Goal: Check status: Check status

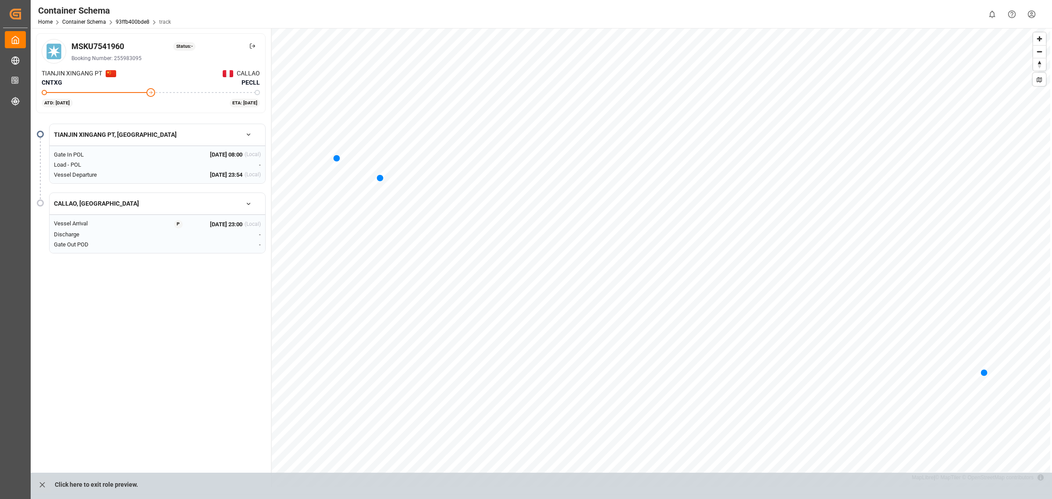
click at [250, 205] on icon "button" at bounding box center [248, 204] width 6 height 6
click at [250, 205] on icon "button" at bounding box center [248, 204] width 3 height 2
click at [84, 25] on link "Container Schema" at bounding box center [84, 22] width 44 height 6
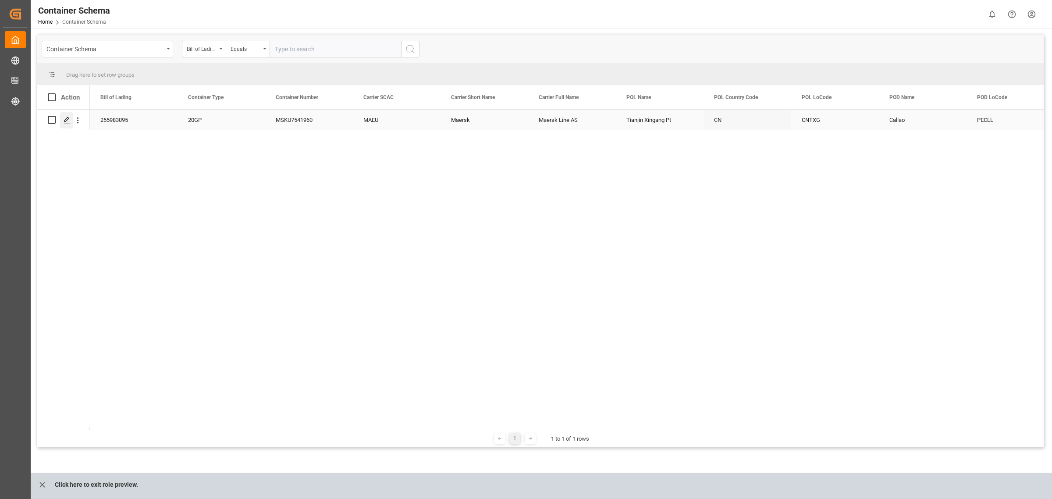
click at [66, 117] on icon "Press SPACE to select this row." at bounding box center [67, 120] width 7 height 7
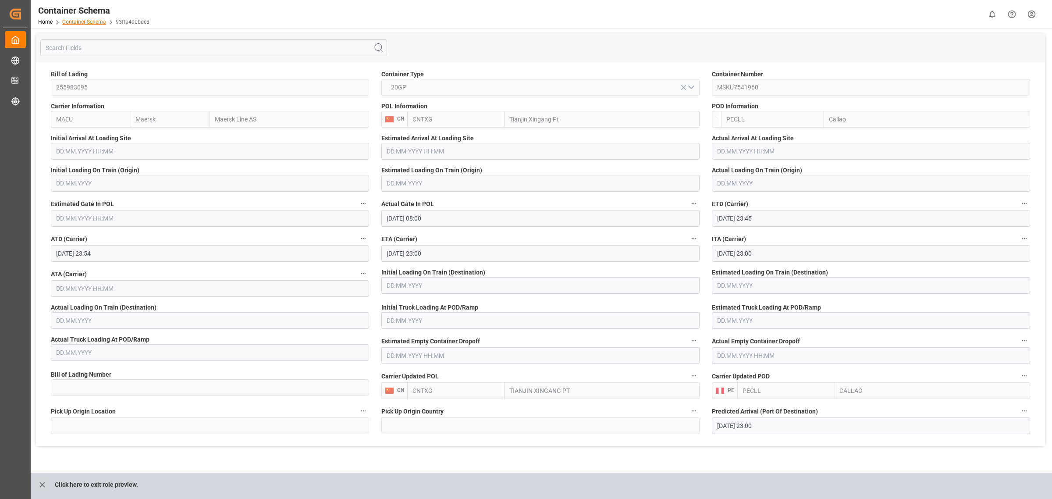
click at [83, 23] on link "Container Schema" at bounding box center [84, 22] width 44 height 6
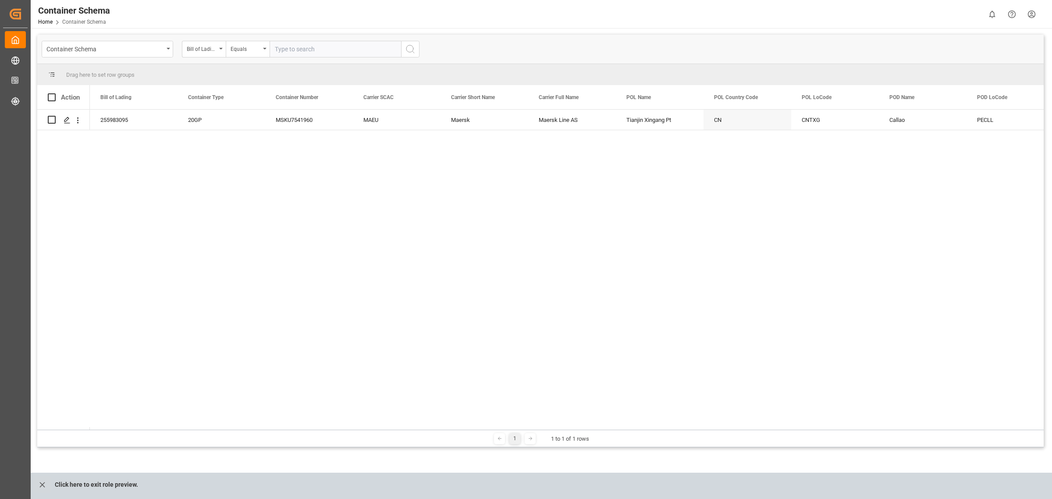
click at [218, 57] on div "Container Schema Bill of Lading Equals" at bounding box center [540, 49] width 1006 height 29
click at [213, 53] on div "Bill of Lading" at bounding box center [204, 49] width 44 height 17
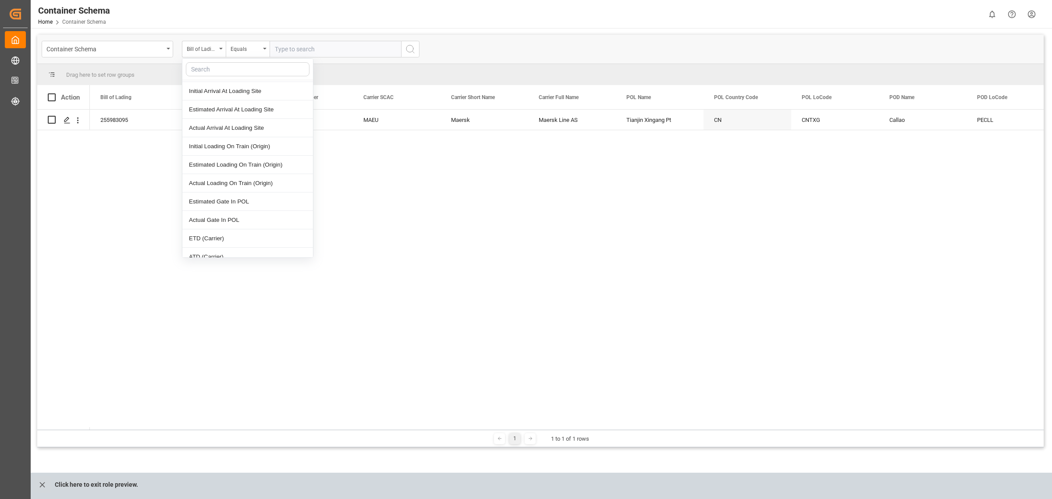
scroll to position [274, 0]
click at [217, 65] on input "text" at bounding box center [248, 69] width 124 height 14
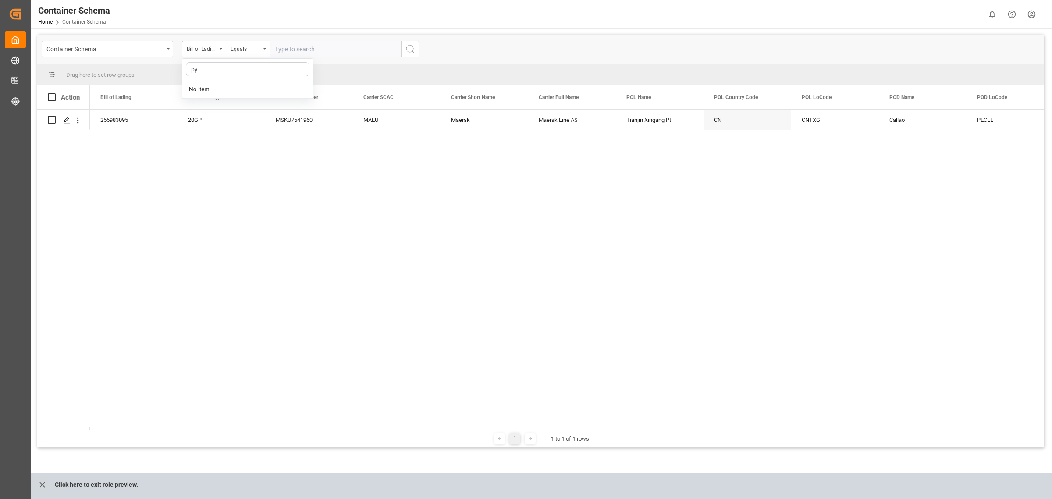
scroll to position [0, 0]
type input "p"
click at [226, 130] on div "Container Number" at bounding box center [247, 126] width 131 height 18
click at [235, 52] on div "Equals" at bounding box center [246, 48] width 30 height 10
click at [265, 108] on div "Fuzzy search" at bounding box center [291, 108] width 131 height 18
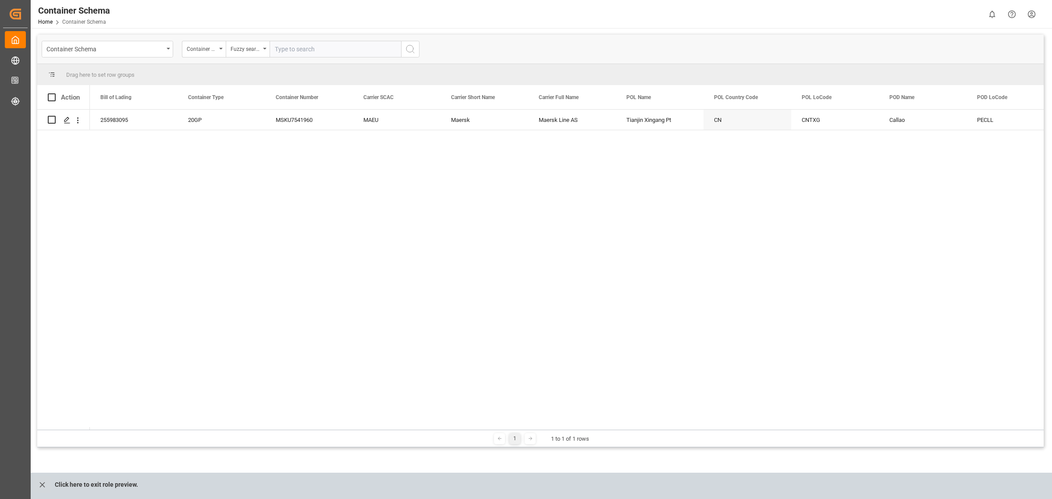
click at [285, 47] on input "text" at bounding box center [335, 49] width 131 height 17
paste input "MSNU3232524"
click at [274, 49] on input "MSNU3232524" at bounding box center [335, 49] width 131 height 17
type input "MSNU3232524"
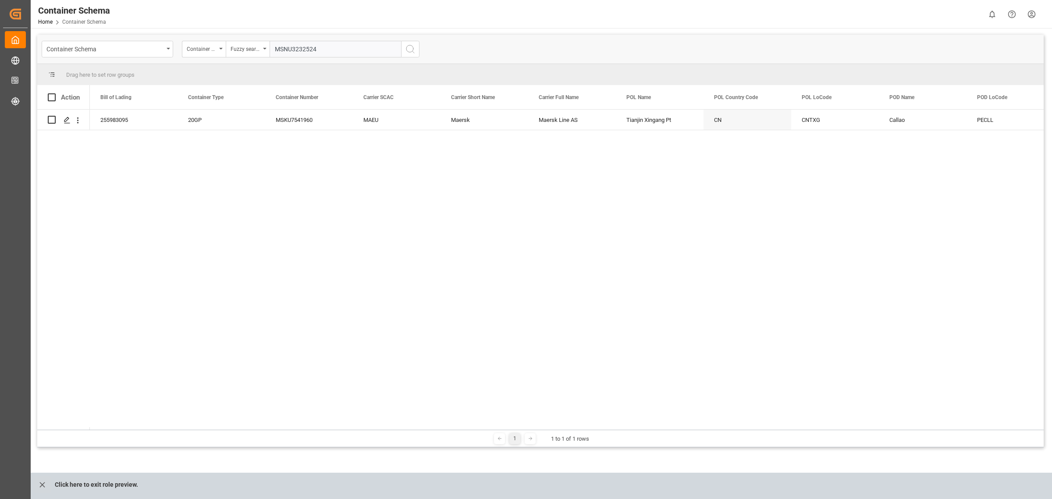
click at [407, 48] on icon "search button" at bounding box center [410, 49] width 11 height 11
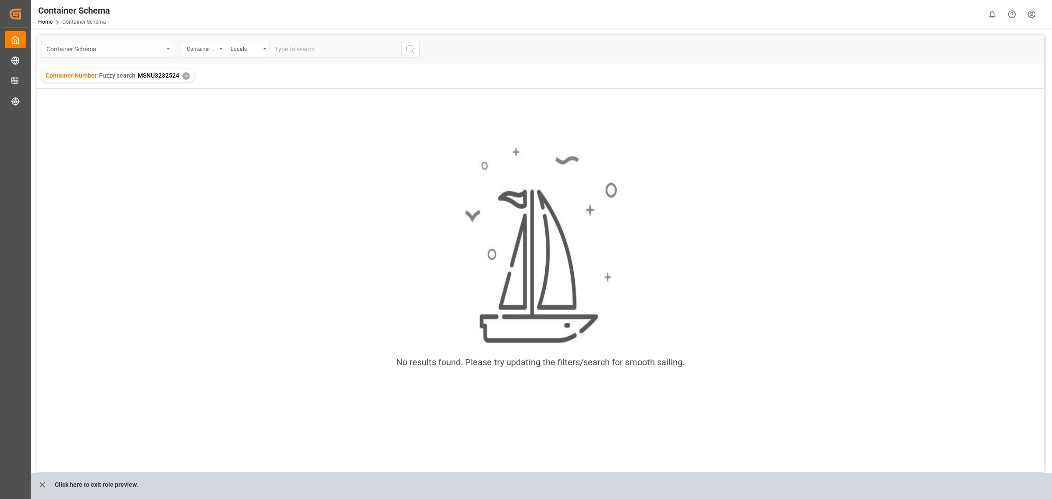
click at [160, 42] on div "Container Schema" at bounding box center [107, 49] width 131 height 17
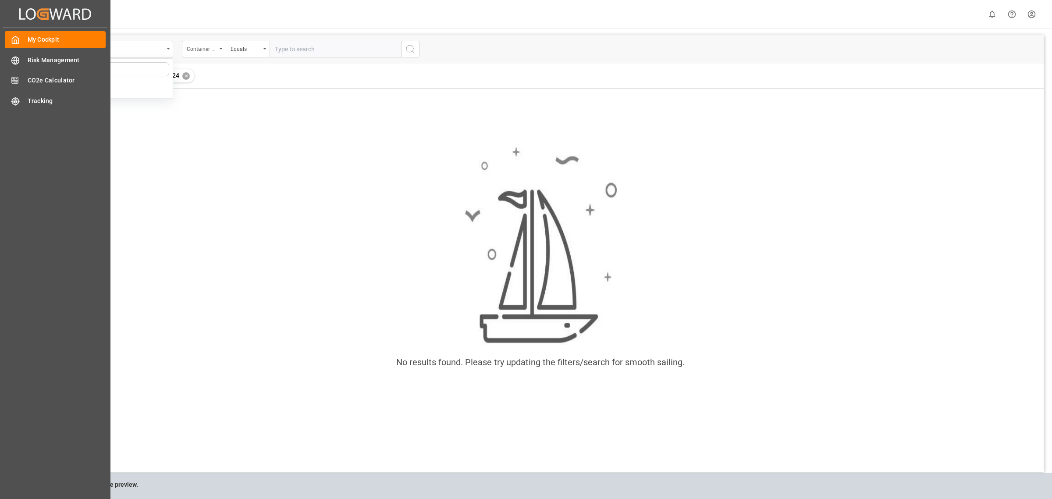
click at [28, 49] on div "My Cockpit My Cockpit Risk Management Risk Management CO2e Calculator CO2e Calc…" at bounding box center [55, 249] width 104 height 443
click at [33, 57] on span "Risk Management" at bounding box center [67, 60] width 78 height 9
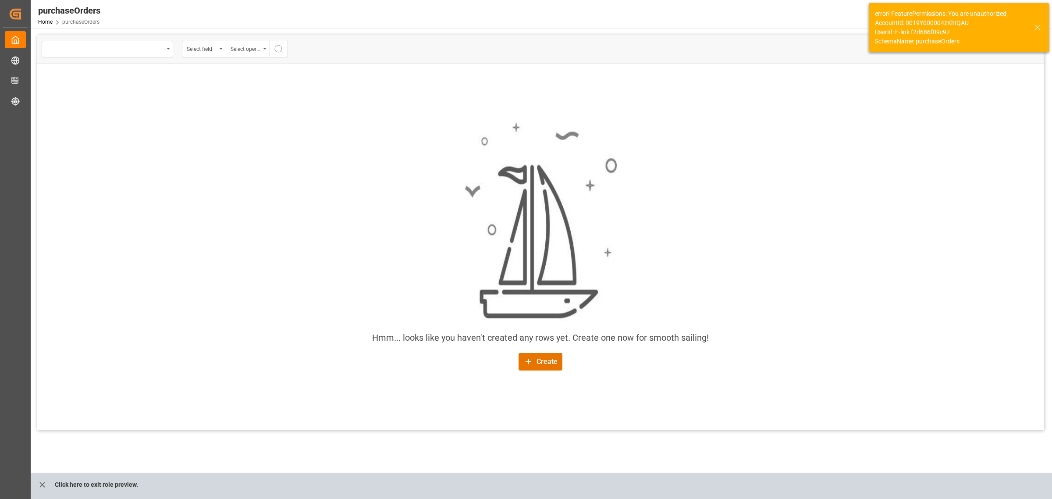
click at [1043, 28] on div "error! FeaturePermissions: You are unauthorized, AccountId: 0019Y000004zKhIQAU …" at bounding box center [959, 27] width 180 height 49
click at [1039, 28] on icon at bounding box center [1037, 27] width 11 height 11
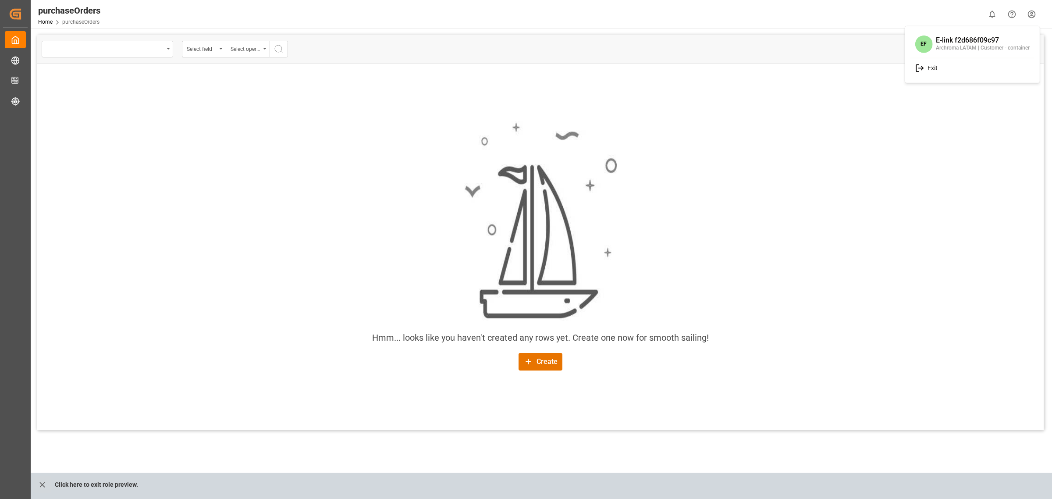
click at [1035, 14] on html "Created by potrace 1.15, written by [PERSON_NAME] [DATE]-[DATE] Created by potr…" at bounding box center [526, 249] width 1052 height 499
click at [1043, 17] on div "purchaseOrders Home purchaseOrders 0 Notifications Only show unread All Watchin…" at bounding box center [538, 14] width 1027 height 28
click at [1035, 14] on html "Created by potrace 1.15, written by [PERSON_NAME] [DATE]-[DATE] Created by potr…" at bounding box center [526, 249] width 1052 height 499
click at [947, 41] on div "E-link f2d686f09c97" at bounding box center [983, 40] width 94 height 8
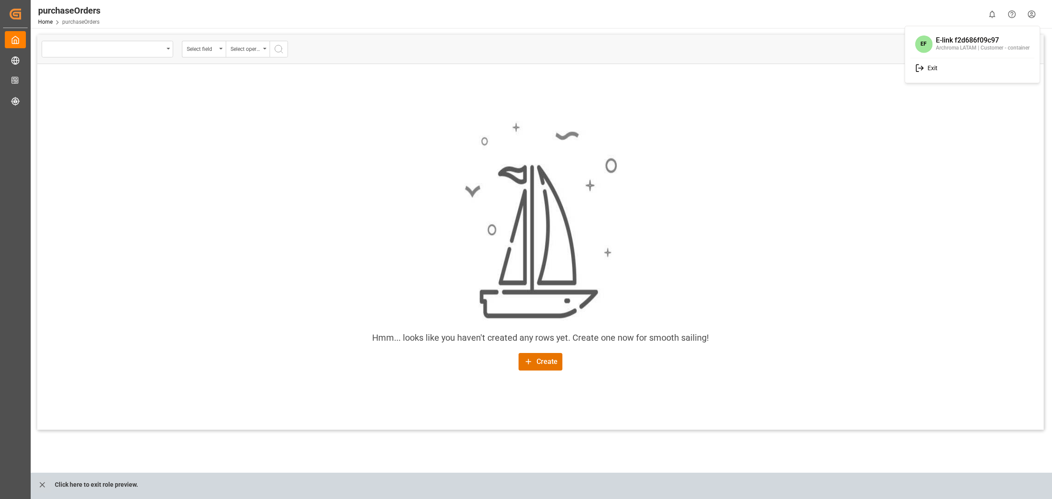
click at [142, 50] on html "Created by potrace 1.15, written by [PERSON_NAME] [DATE]-[DATE] Created by potr…" at bounding box center [526, 249] width 1052 height 499
drag, startPoint x: 174, startPoint y: 51, endPoint x: 162, endPoint y: 50, distance: 11.5
click at [168, 51] on div "Select field Select operator" at bounding box center [165, 49] width 246 height 17
click at [162, 49] on div "open menu" at bounding box center [107, 49] width 131 height 17
click at [136, 85] on div "Container Schema" at bounding box center [107, 78] width 131 height 41
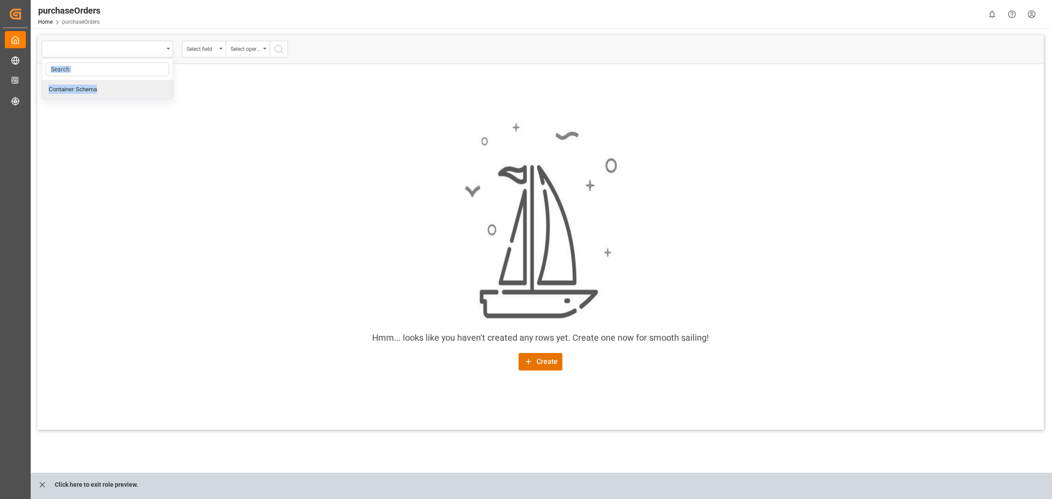
click at [131, 96] on div "Container Schema" at bounding box center [107, 89] width 131 height 18
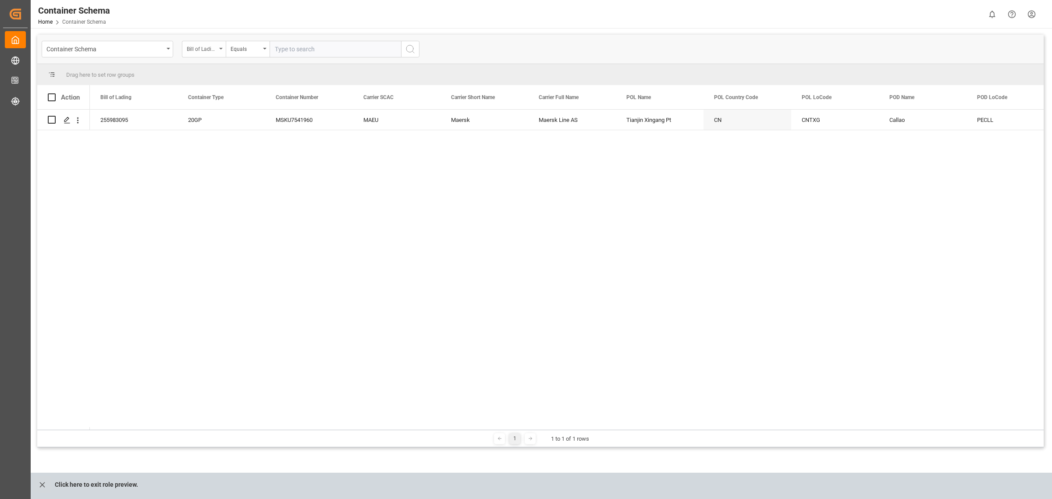
click at [191, 50] on div "Bill of Lading" at bounding box center [202, 48] width 30 height 10
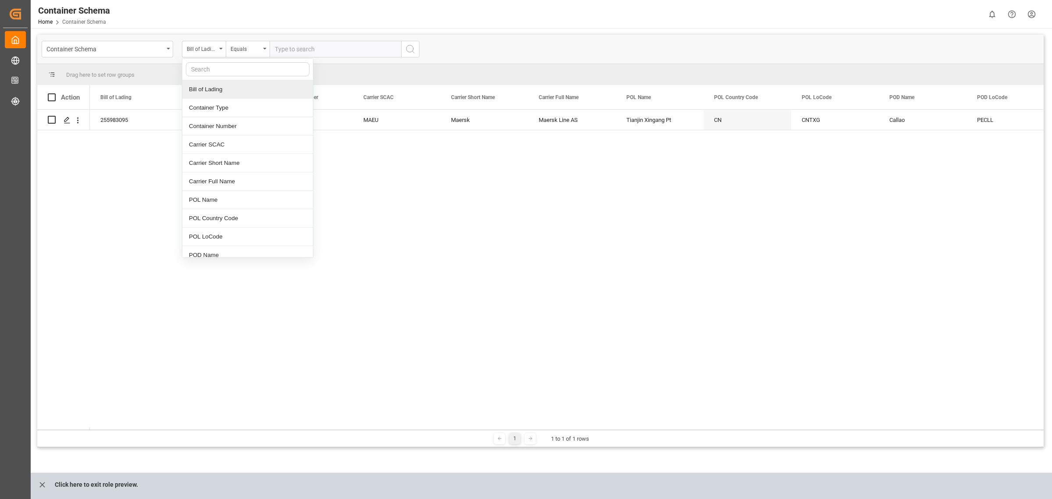
click at [222, 88] on div "Bill of Lading" at bounding box center [247, 89] width 131 height 18
